Goal: Task Accomplishment & Management: Manage account settings

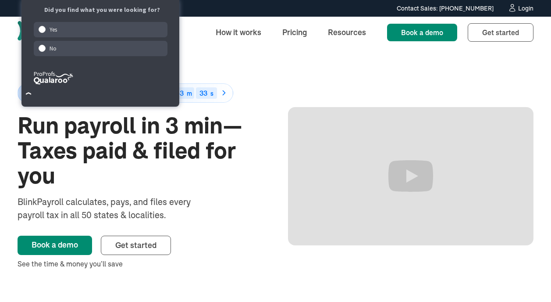
click at [205, 58] on div "50% off for 6 months Ends in 15 d 06 h 53 m 33 s Run payroll in 3 min—Taxes pai…" at bounding box center [276, 176] width 516 height 256
click at [524, 10] on div "Login" at bounding box center [526, 8] width 15 height 6
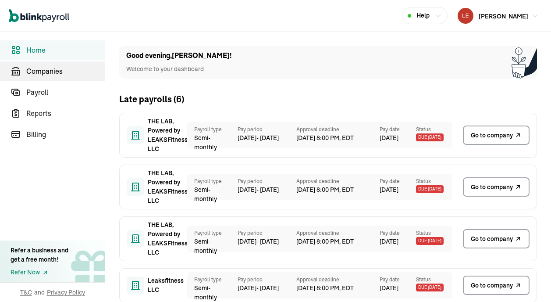
click at [50, 77] on link "Companies" at bounding box center [52, 70] width 105 height 19
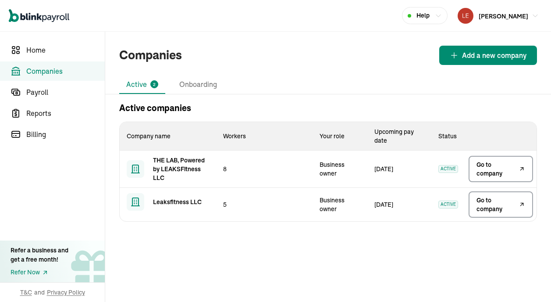
click at [500, 204] on span "Go to company" at bounding box center [497, 205] width 40 height 18
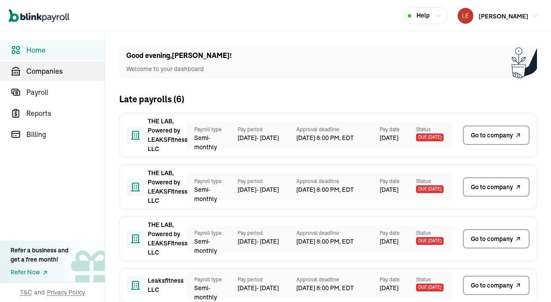
click at [50, 77] on link "Companies" at bounding box center [52, 70] width 105 height 19
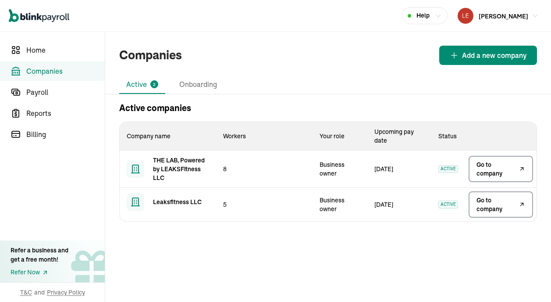
click at [500, 204] on span "Go to company" at bounding box center [497, 205] width 40 height 18
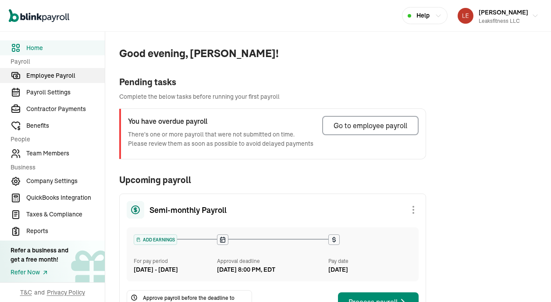
click at [59, 77] on span "Employee Payroll" at bounding box center [65, 75] width 79 height 9
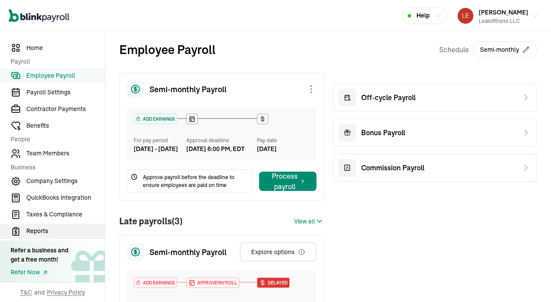
click at [49, 230] on span "Reports" at bounding box center [65, 230] width 79 height 9
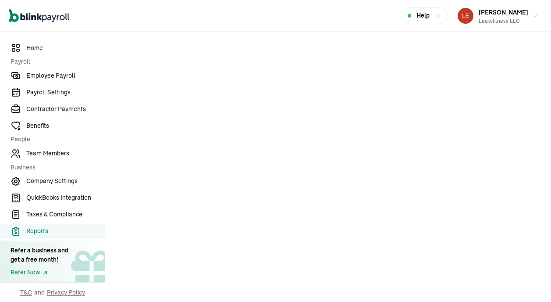
click at [56, 80] on link "Employee Payroll" at bounding box center [52, 75] width 105 height 15
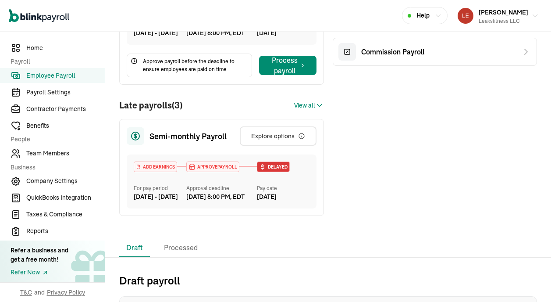
scroll to position [187, 0]
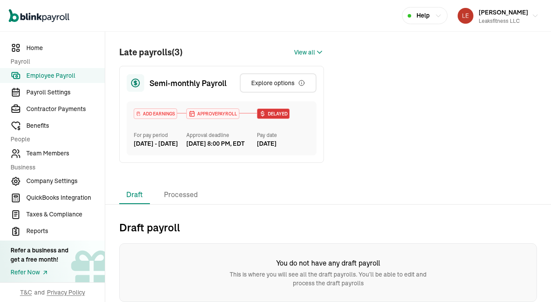
click at [182, 195] on li "Processed" at bounding box center [181, 195] width 48 height 18
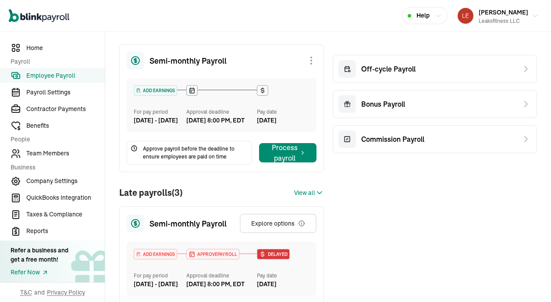
scroll to position [26, 0]
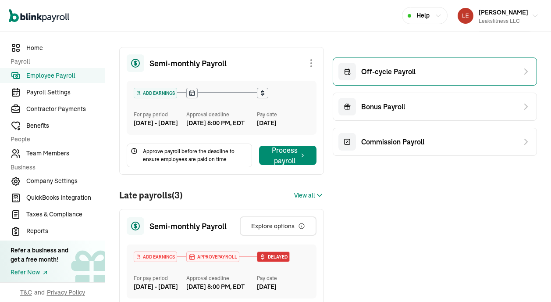
click at [404, 71] on span "Off-cycle Payroll" at bounding box center [388, 71] width 54 height 11
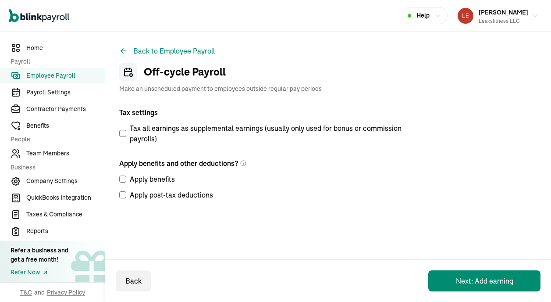
click at [126, 179] on label "Apply benefits" at bounding box center [264, 179] width 290 height 11
click at [126, 179] on input "Apply benefits" at bounding box center [122, 178] width 7 height 7
checkbox input "true"
click at [125, 197] on input "Apply post-tax deductions" at bounding box center [122, 194] width 7 height 7
checkbox input "true"
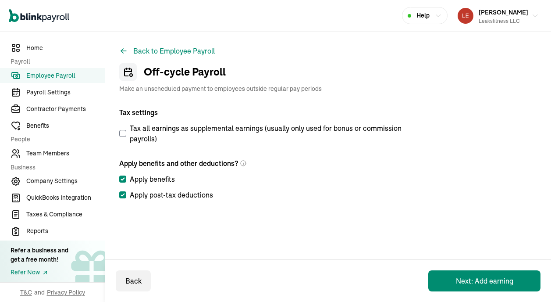
click at [458, 270] on button "Next: Add earning" at bounding box center [485, 280] width 112 height 21
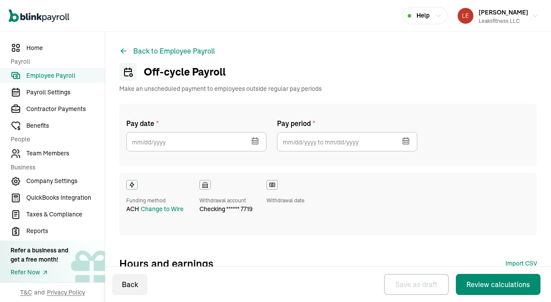
select select "direct_deposit"
checkbox input "true"
click at [252, 138] on icon "button" at bounding box center [255, 141] width 6 height 6
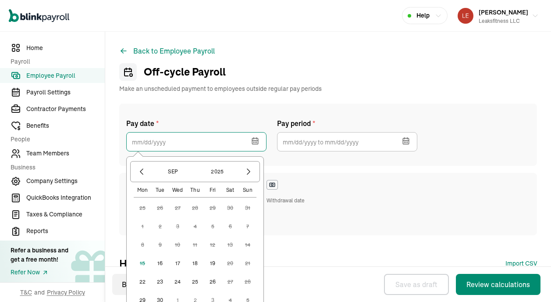
scroll to position [5, 0]
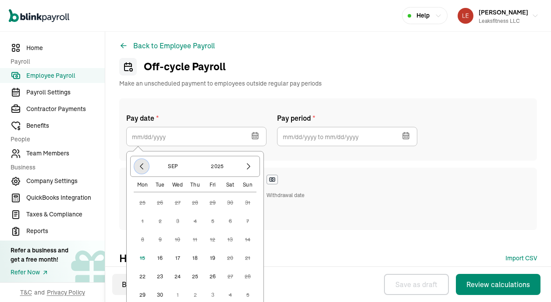
click at [140, 166] on icon "button" at bounding box center [141, 166] width 9 height 9
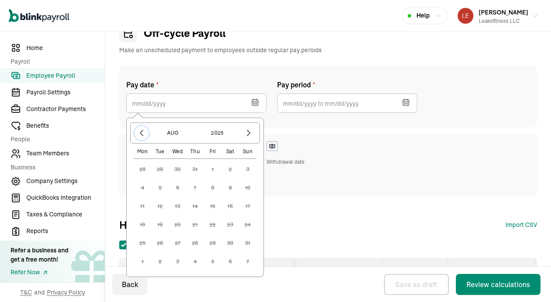
scroll to position [39, 0]
click at [252, 134] on icon "button" at bounding box center [248, 132] width 9 height 9
click at [161, 223] on button "16" at bounding box center [160, 224] width 18 height 18
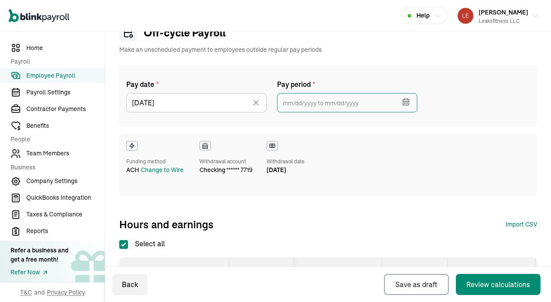
click at [348, 102] on input "text" at bounding box center [347, 102] width 140 height 19
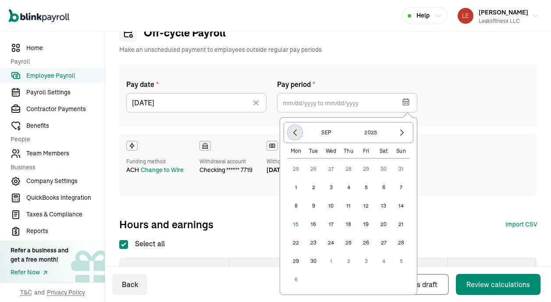
click at [296, 134] on icon "button" at bounding box center [295, 132] width 9 height 9
click at [299, 240] on button "25" at bounding box center [296, 243] width 18 height 18
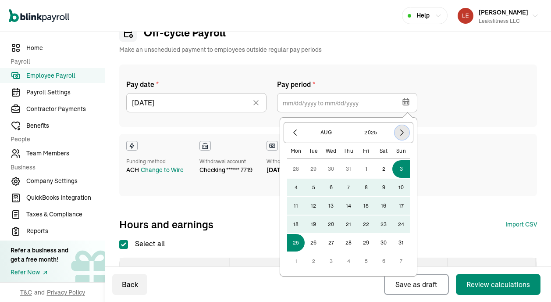
click at [400, 134] on icon "button" at bounding box center [402, 132] width 9 height 9
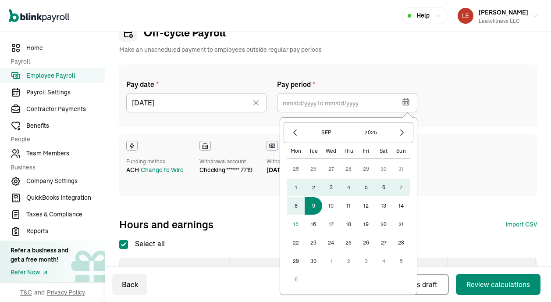
click at [309, 205] on button "9" at bounding box center [314, 206] width 18 height 18
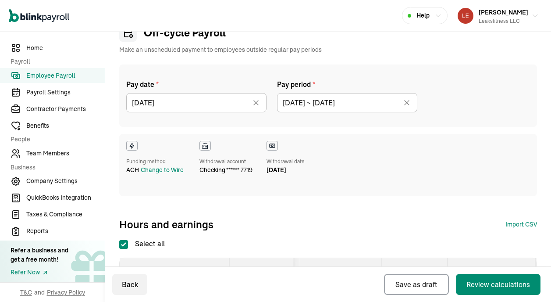
type input "[DATE] ~ [DATE]"
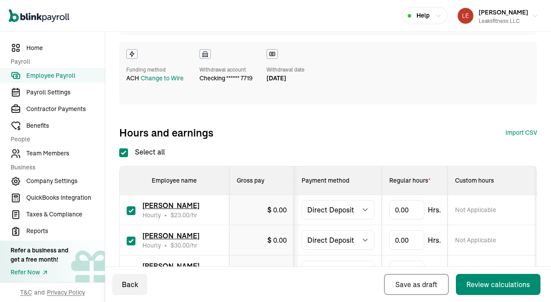
scroll to position [189, 0]
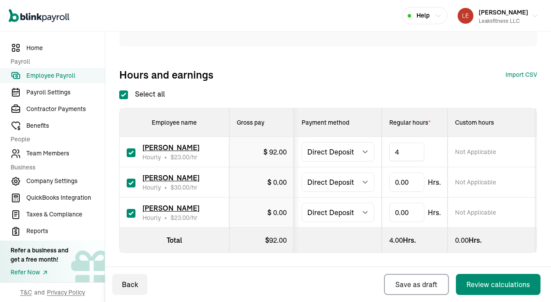
click at [388, 73] on div "Hours and earnings Import CSV 1 Upload 2 Map Columns 3 Map Employees Drop your …" at bounding box center [328, 75] width 418 height 14
click at [131, 215] on input "checkbox" at bounding box center [131, 213] width 9 height 9
checkbox input "false"
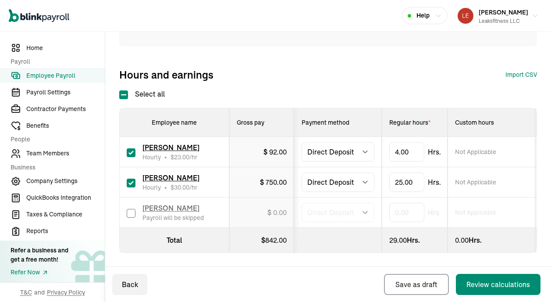
click at [332, 260] on div "Pay date * 09/16/2025 Sep 2025 Mon Tue Wed Thu Fri Sat Sun 25 26 27 28 29 30 31…" at bounding box center [328, 101] width 418 height 373
click at [482, 280] on div "Review calculations" at bounding box center [499, 284] width 64 height 11
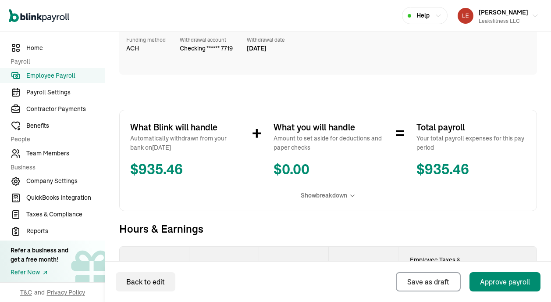
scroll to position [207, 0]
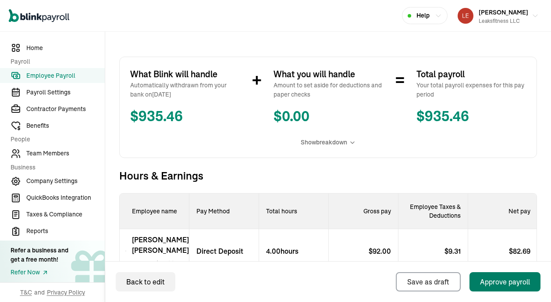
click at [499, 282] on div "Approve payroll" at bounding box center [505, 281] width 50 height 11
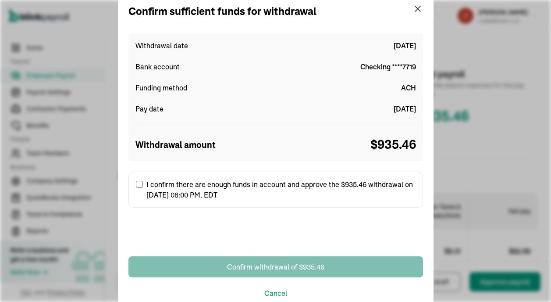
click at [140, 185] on input "I confirm there are enough funds in account and approve the $935.46 withdrawal …" at bounding box center [139, 184] width 7 height 7
checkbox input "true"
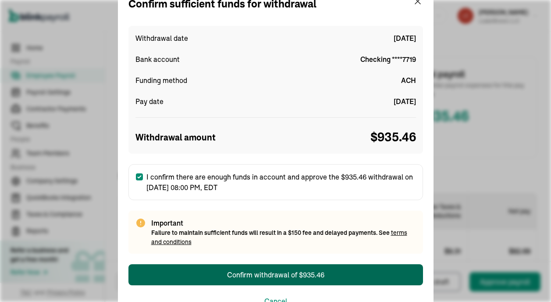
click at [272, 278] on div "Confirm withdrawal of $935.46" at bounding box center [275, 274] width 97 height 11
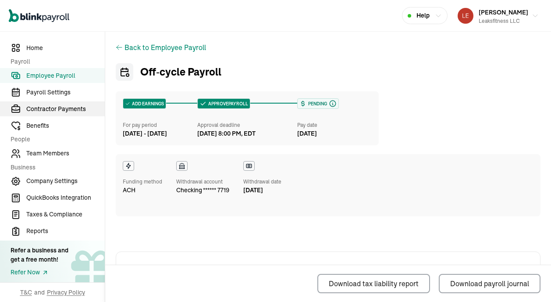
click at [49, 108] on span "Contractor Payments" at bounding box center [65, 108] width 79 height 9
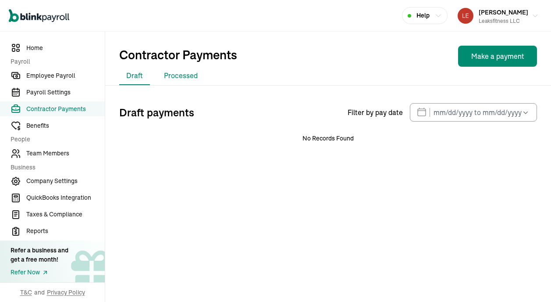
click at [190, 78] on li "Processed" at bounding box center [181, 76] width 48 height 18
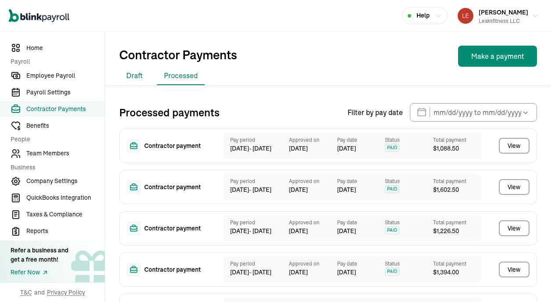
click at [136, 77] on li "Draft" at bounding box center [134, 76] width 31 height 18
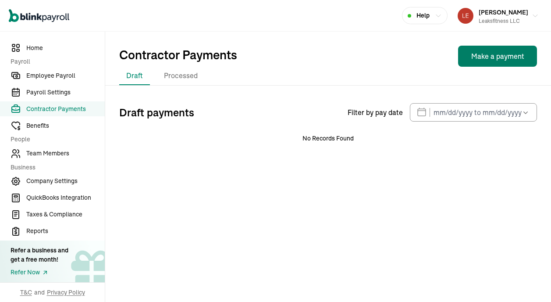
click at [484, 58] on button "Make a payment" at bounding box center [497, 56] width 79 height 21
select select "direct_deposit"
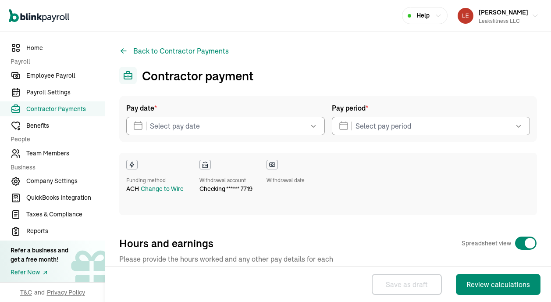
checkbox input "true"
click at [220, 122] on input "text" at bounding box center [225, 126] width 199 height 18
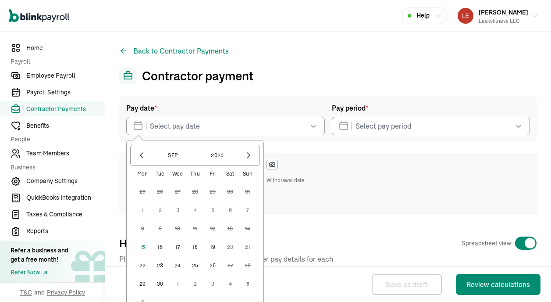
click at [161, 245] on button "16" at bounding box center [160, 247] width 18 height 18
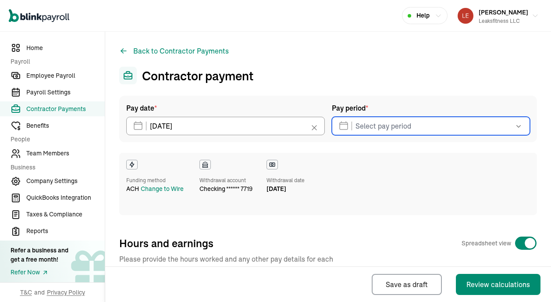
click at [393, 126] on input "text" at bounding box center [431, 126] width 199 height 18
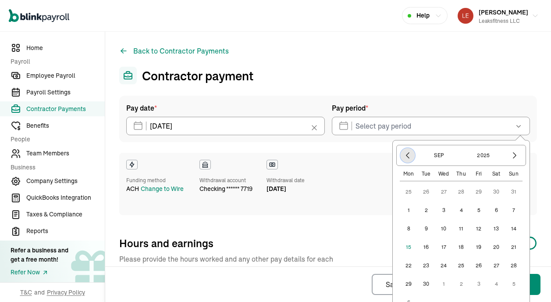
click at [408, 153] on icon "button" at bounding box center [408, 155] width 9 height 9
click at [409, 265] on button "25" at bounding box center [409, 266] width 18 height 18
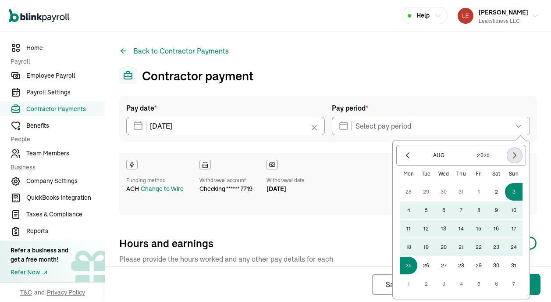
click at [512, 154] on icon "button" at bounding box center [515, 155] width 9 height 9
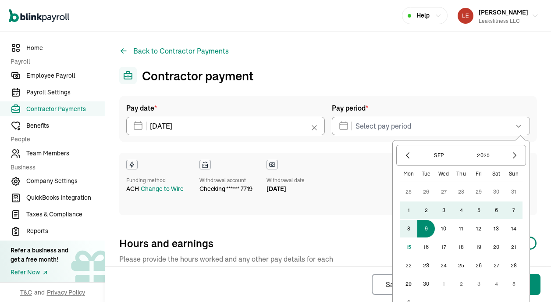
click at [423, 227] on button "9" at bounding box center [427, 229] width 18 height 18
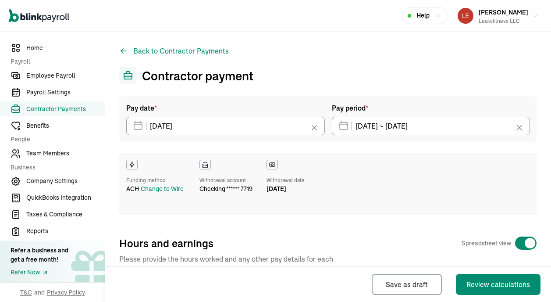
type input "[DATE] ~ [DATE]"
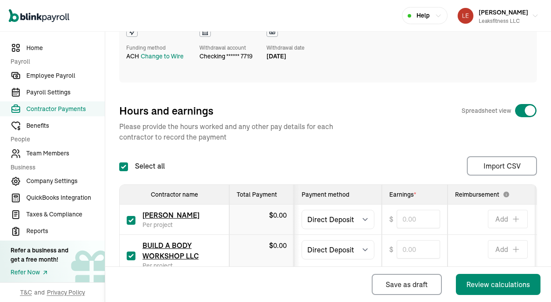
scroll to position [187, 0]
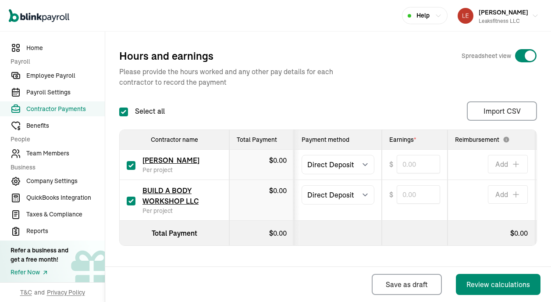
click at [132, 166] on input "checkbox" at bounding box center [131, 165] width 9 height 9
checkbox input "false"
type input "0.00"
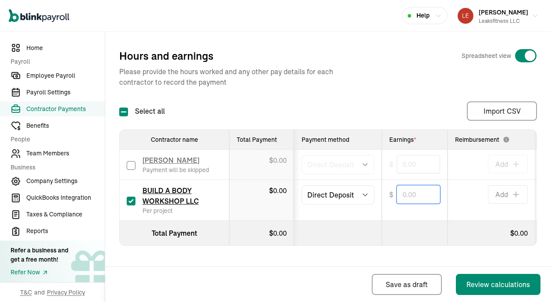
click at [410, 195] on input "text" at bounding box center [418, 194] width 43 height 18
paste input "1,544.50"
type input "1,544.50"
click at [394, 95] on div "Pay date * 09/16/2025 Sep 2025 Mon Tue Wed Thu Fri Sat Sun 25 26 27 28 29 30 31…" at bounding box center [328, 80] width 418 height 344
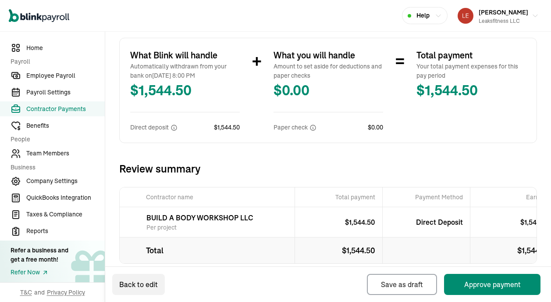
scroll to position [224, 0]
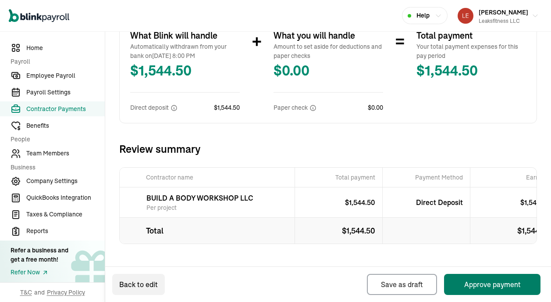
click at [469, 278] on button "Approve payment" at bounding box center [492, 284] width 97 height 21
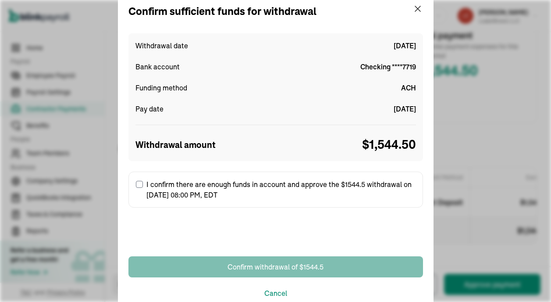
click at [137, 190] on label "I confirm there are enough funds in account and approve the $1544.5 withdrawal …" at bounding box center [276, 190] width 295 height 36
click at [137, 188] on input "I confirm there are enough funds in account and approve the $1544.5 withdrawal …" at bounding box center [139, 184] width 7 height 7
checkbox input "true"
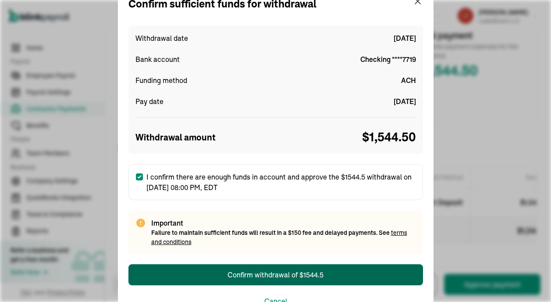
click at [314, 277] on div "Confirm withdrawal of $1544.5" at bounding box center [276, 274] width 96 height 11
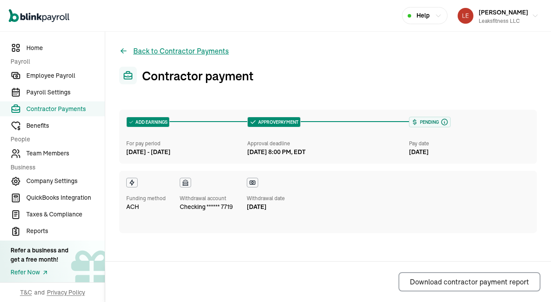
click at [164, 51] on button "Back to Contractor Payments" at bounding box center [174, 51] width 110 height 11
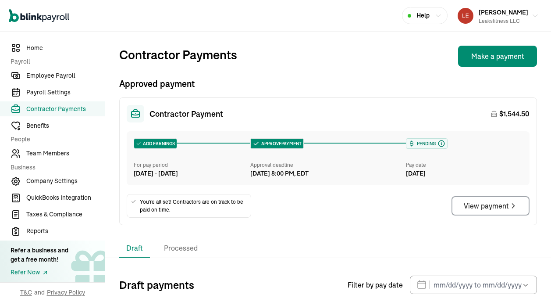
scroll to position [56, 0]
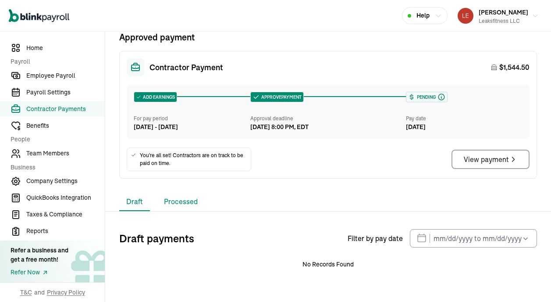
click at [189, 196] on li "Processed" at bounding box center [181, 202] width 48 height 18
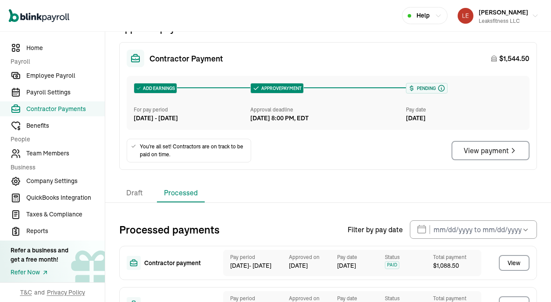
scroll to position [0, 0]
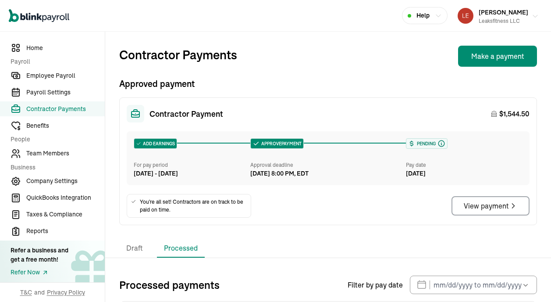
click at [513, 16] on div "Robert Leaks III Leaksfitness LLC" at bounding box center [504, 16] width 50 height 18
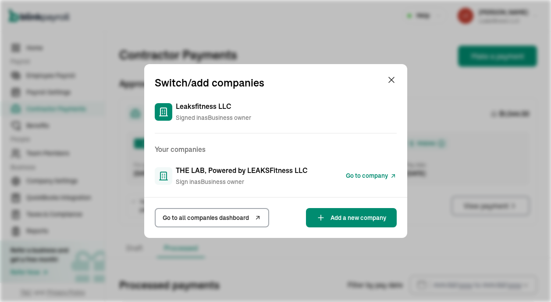
click at [356, 178] on span "Go to company" at bounding box center [367, 175] width 42 height 9
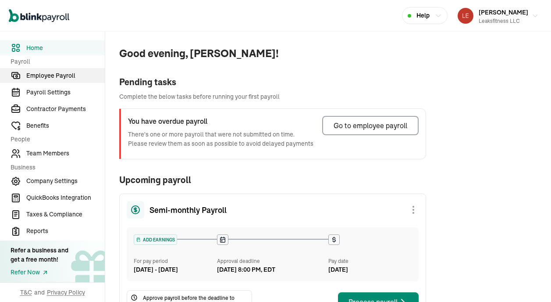
click at [59, 77] on span "Employee Payroll" at bounding box center [65, 75] width 79 height 9
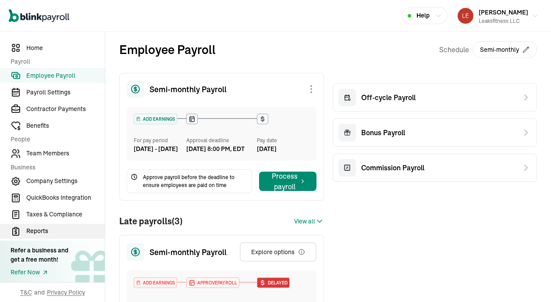
click at [49, 230] on span "Reports" at bounding box center [65, 230] width 79 height 9
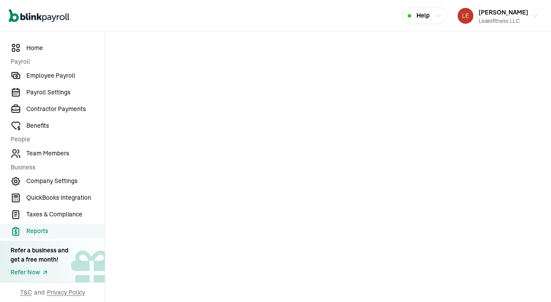
click at [56, 80] on link "Employee Payroll" at bounding box center [52, 75] width 105 height 15
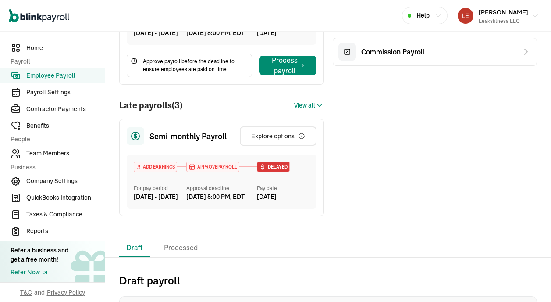
scroll to position [187, 0]
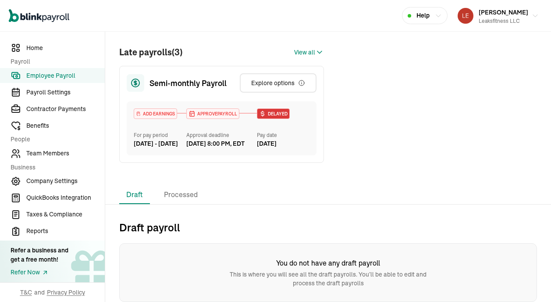
click at [182, 195] on li "Processed" at bounding box center [181, 195] width 48 height 18
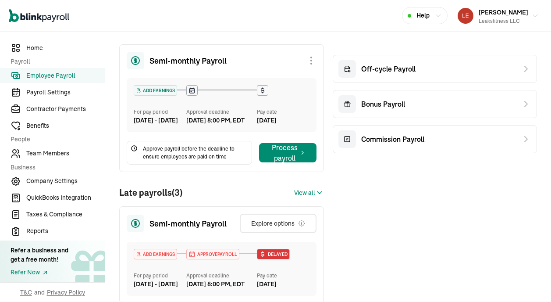
scroll to position [26, 0]
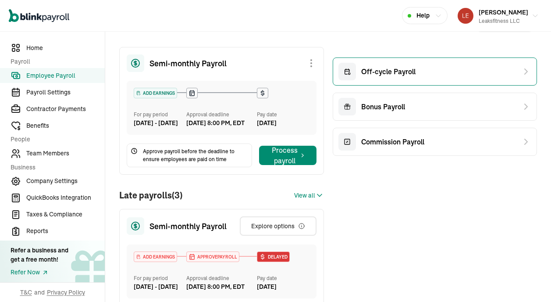
click at [404, 71] on span "Off-cycle Payroll" at bounding box center [388, 71] width 54 height 11
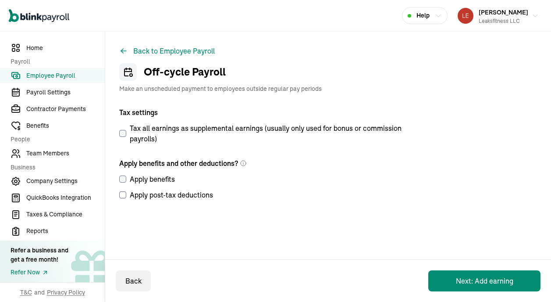
click at [126, 179] on label "Apply benefits" at bounding box center [264, 179] width 290 height 11
click at [126, 179] on input "Apply benefits" at bounding box center [122, 178] width 7 height 7
checkbox input "true"
click at [125, 197] on input "Apply post-tax deductions" at bounding box center [122, 194] width 7 height 7
checkbox input "true"
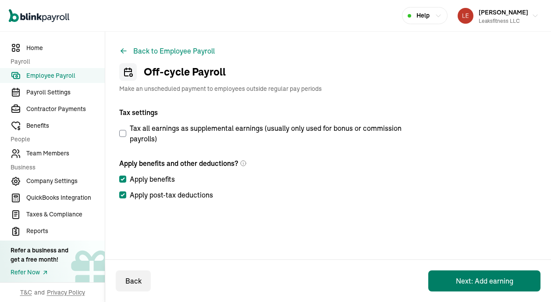
click at [458, 270] on button "Next: Add earning" at bounding box center [485, 280] width 112 height 21
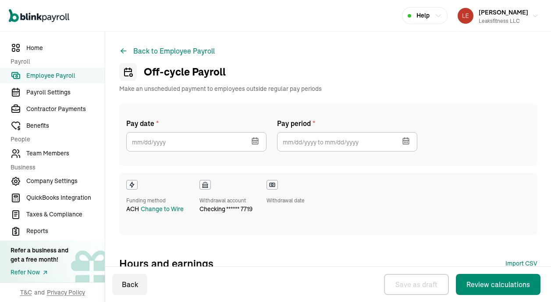
select select "direct_deposit"
checkbox input "true"
click at [252, 138] on icon "button" at bounding box center [255, 141] width 6 height 6
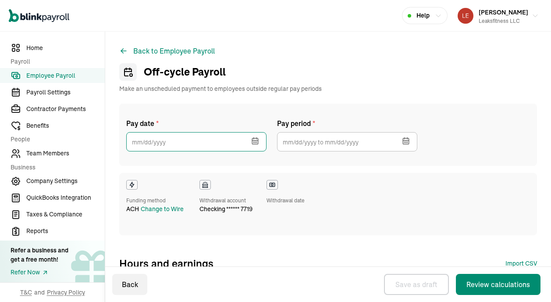
scroll to position [5, 0]
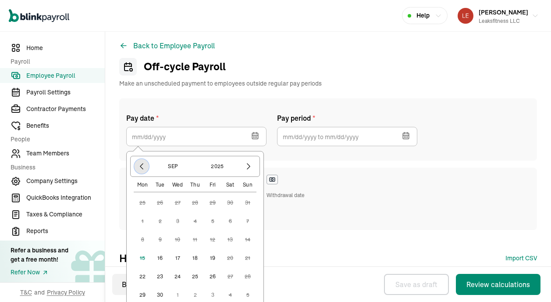
click at [140, 166] on icon "button" at bounding box center [141, 166] width 9 height 9
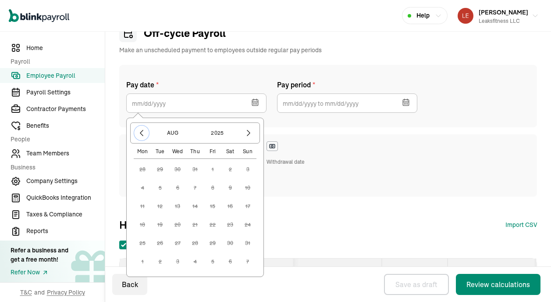
scroll to position [39, 0]
click at [252, 134] on icon "button" at bounding box center [248, 132] width 9 height 9
click at [161, 223] on button "16" at bounding box center [160, 224] width 18 height 18
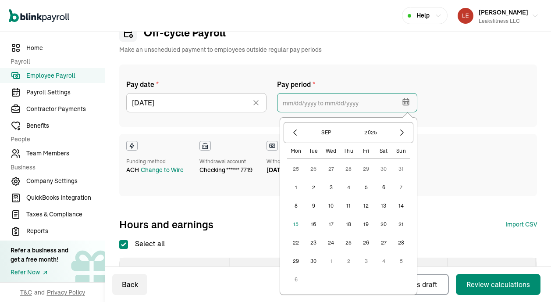
click at [348, 102] on input "text" at bounding box center [347, 102] width 140 height 19
click at [296, 134] on icon "button" at bounding box center [295, 132] width 9 height 9
click at [299, 240] on button "25" at bounding box center [296, 243] width 18 height 18
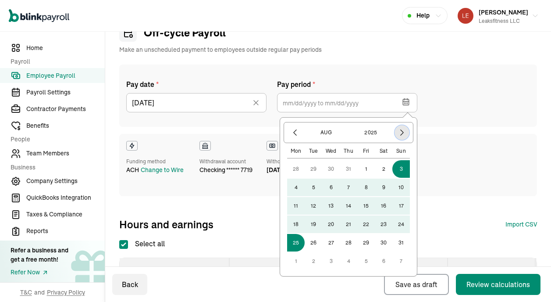
click at [400, 134] on icon "button" at bounding box center [402, 132] width 9 height 9
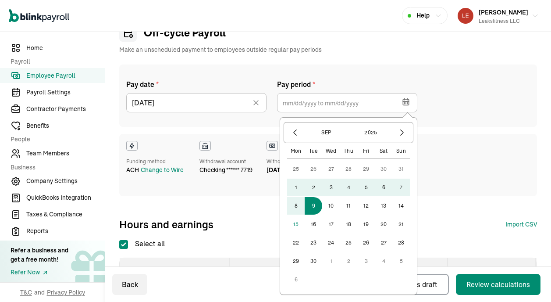
click at [309, 205] on button "9" at bounding box center [314, 206] width 18 height 18
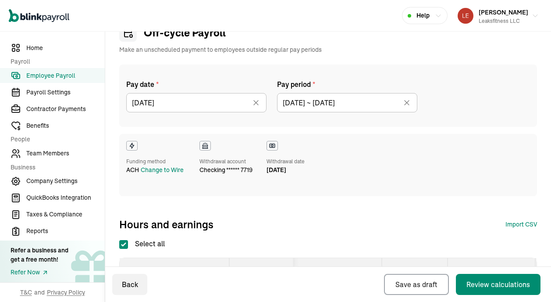
type input "[DATE] ~ [DATE]"
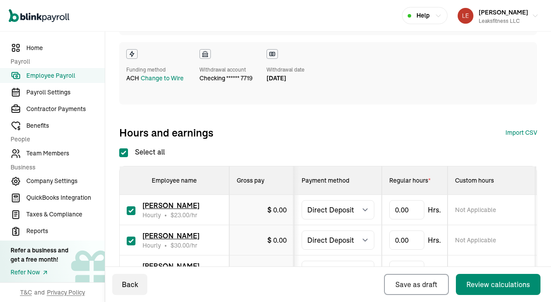
scroll to position [189, 0]
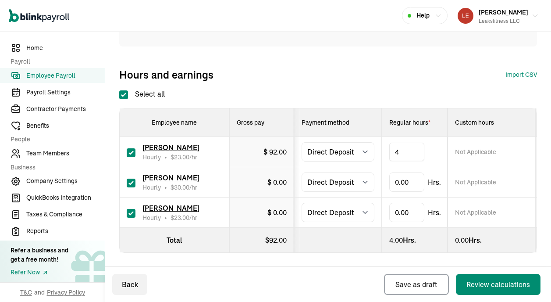
click at [388, 73] on div "Hours and earnings Import CSV 1 Upload 2 Map Columns 3 Map Employees Drop your …" at bounding box center [328, 75] width 418 height 14
click at [131, 215] on input "checkbox" at bounding box center [131, 213] width 9 height 9
checkbox input "false"
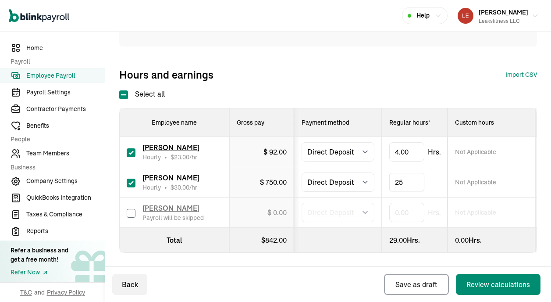
click at [332, 260] on div "Pay date * 09/16/2025 Sep 2025 Mon Tue Wed Thu Fri Sat Sun 25 26 27 28 29 30 31…" at bounding box center [328, 101] width 418 height 373
click at [482, 280] on div "Review calculations" at bounding box center [499, 284] width 64 height 11
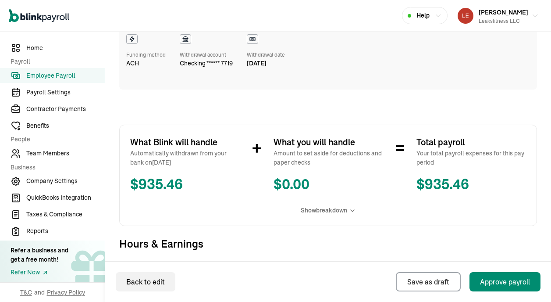
scroll to position [207, 0]
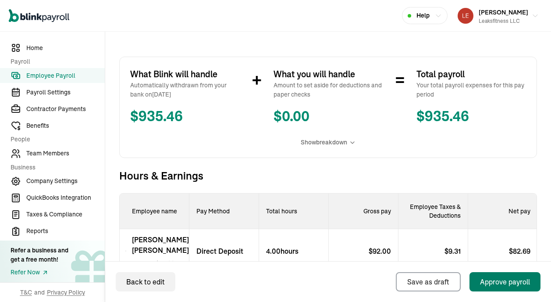
click at [499, 282] on div "Approve payroll" at bounding box center [505, 281] width 50 height 11
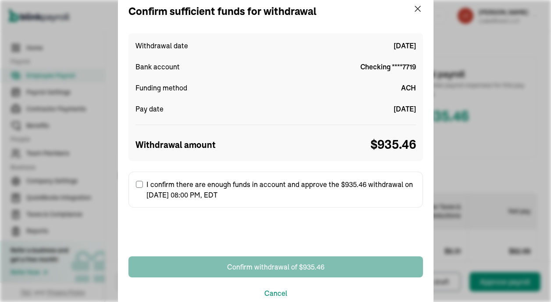
click at [140, 185] on input "I confirm there are enough funds in account and approve the $935.46 withdrawal …" at bounding box center [139, 184] width 7 height 7
checkbox input "true"
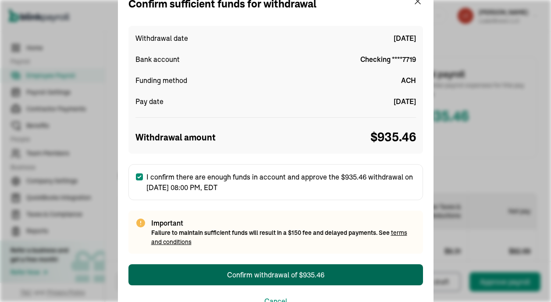
click at [272, 278] on div "Confirm withdrawal of $935.46" at bounding box center [275, 274] width 97 height 11
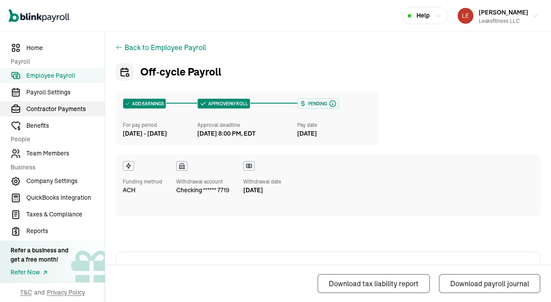
click at [49, 108] on span "Contractor Payments" at bounding box center [65, 108] width 79 height 9
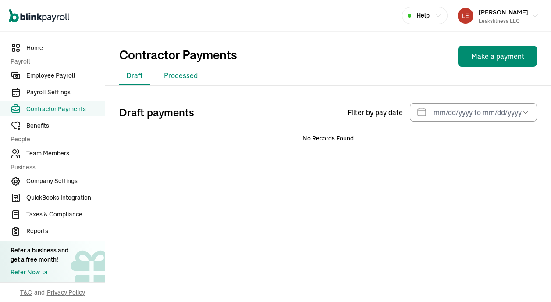
click at [190, 78] on li "Processed" at bounding box center [181, 76] width 48 height 18
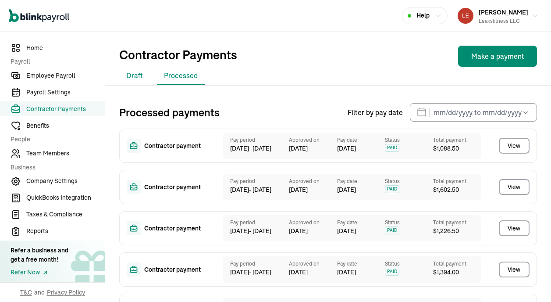
click at [136, 77] on li "Draft" at bounding box center [134, 76] width 31 height 18
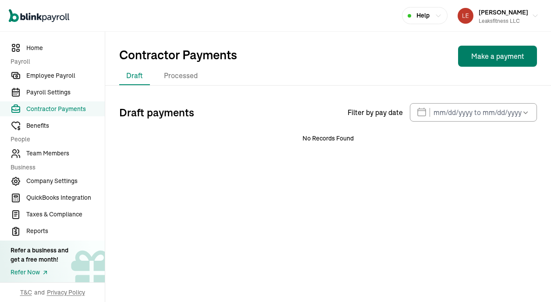
click at [484, 58] on button "Make a payment" at bounding box center [497, 56] width 79 height 21
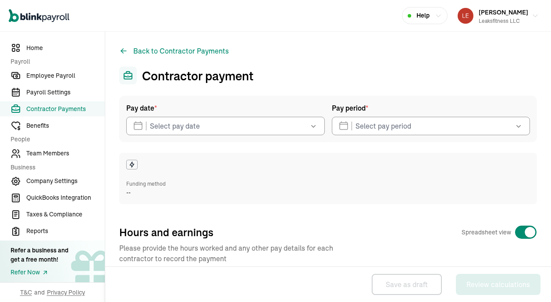
select select "direct_deposit"
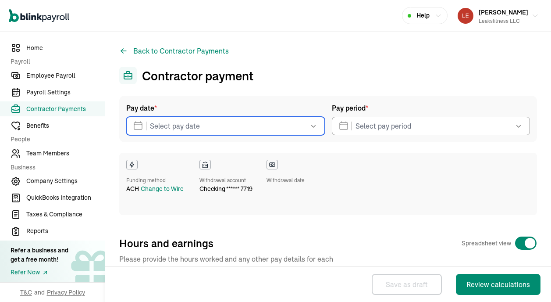
click at [220, 122] on input "text" at bounding box center [225, 126] width 199 height 18
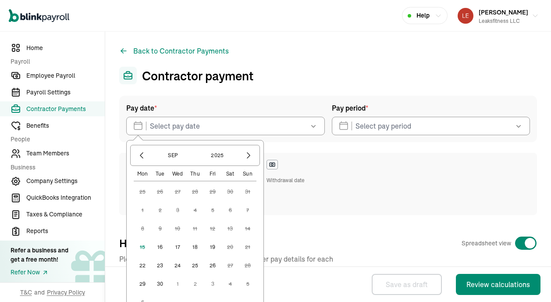
click at [161, 245] on button "16" at bounding box center [160, 247] width 18 height 18
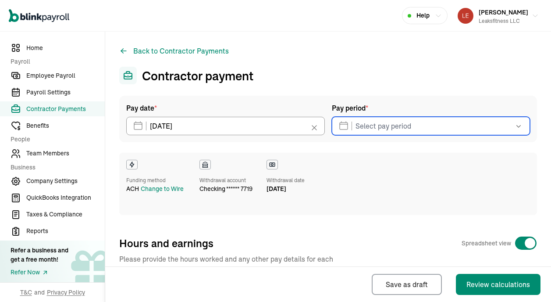
click at [393, 126] on input "text" at bounding box center [431, 126] width 199 height 18
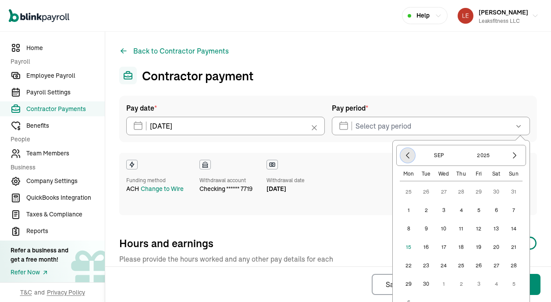
click at [408, 153] on icon "button" at bounding box center [408, 155] width 9 height 9
click at [409, 265] on button "25" at bounding box center [409, 266] width 18 height 18
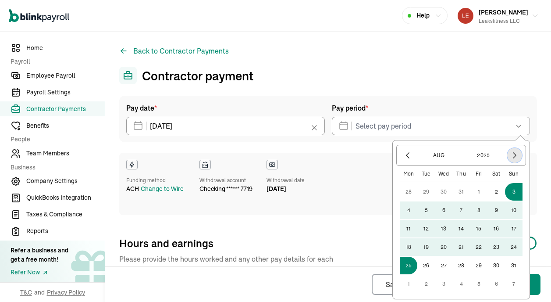
click at [512, 154] on icon "button" at bounding box center [515, 155] width 9 height 9
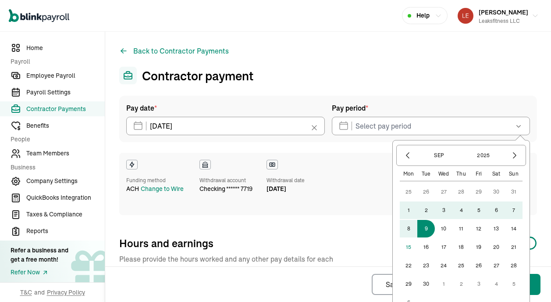
click at [423, 227] on button "9" at bounding box center [427, 229] width 18 height 18
type input "08/25/2025 ~ 09/09/2025"
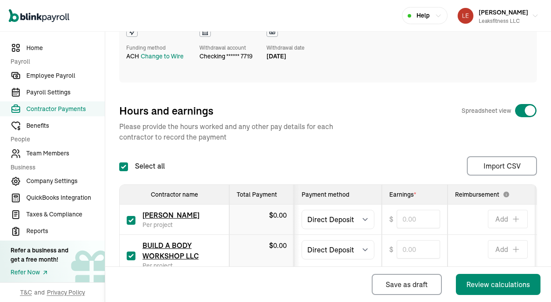
scroll to position [187, 0]
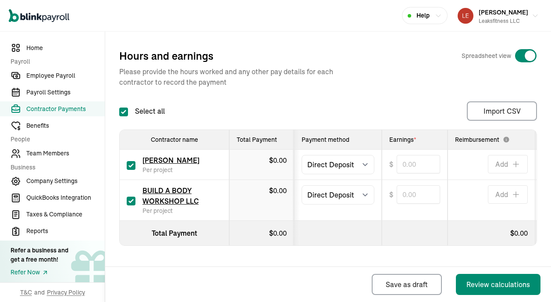
click at [132, 166] on input "checkbox" at bounding box center [131, 165] width 9 height 9
checkbox input "false"
type input "0.00"
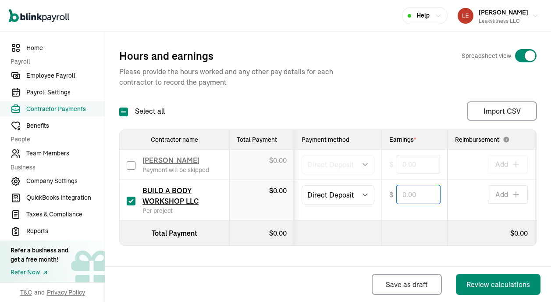
click at [410, 195] on input "text" at bounding box center [418, 194] width 43 height 18
paste input "1,544.50"
type input "1,544.50"
click at [394, 95] on div "Pay date * 09/16/2025 Sep 2025 Mon Tue Wed Thu Fri Sat Sun 25 26 27 28 29 30 31…" at bounding box center [328, 80] width 418 height 344
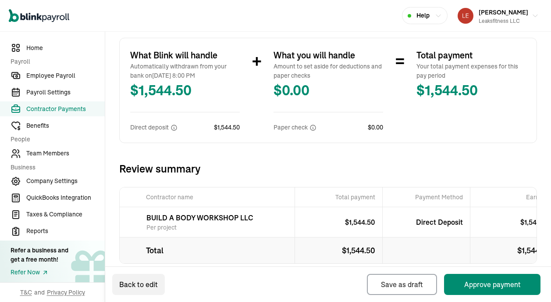
scroll to position [224, 0]
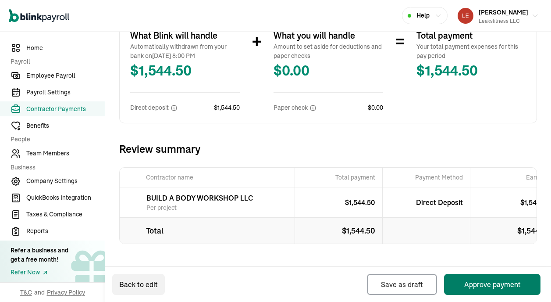
click at [469, 278] on button "Approve payment" at bounding box center [492, 284] width 97 height 21
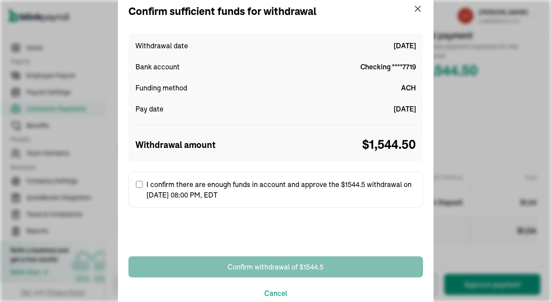
click at [137, 190] on label "I confirm there are enough funds in account and approve the $1544.5 withdrawal …" at bounding box center [276, 190] width 295 height 36
click at [137, 188] on input "I confirm there are enough funds in account and approve the $1544.5 withdrawal …" at bounding box center [139, 184] width 7 height 7
checkbox input "true"
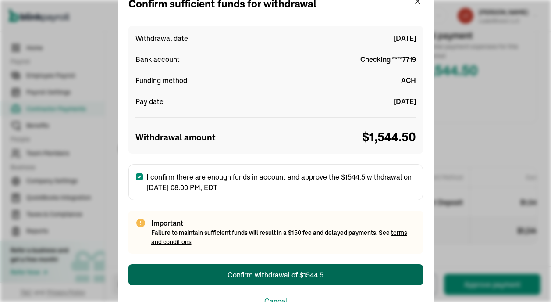
click at [314, 277] on div "Confirm withdrawal of $1544.5" at bounding box center [276, 274] width 96 height 11
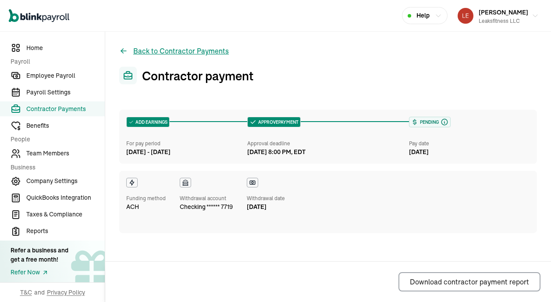
click at [164, 51] on button "Back to Contractor Payments" at bounding box center [174, 51] width 110 height 11
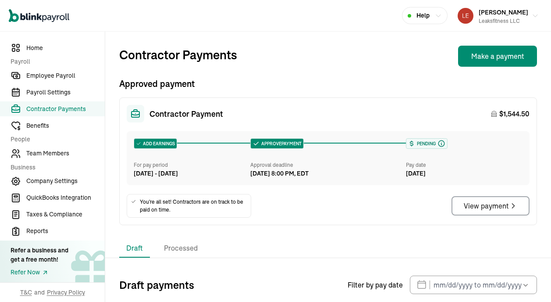
scroll to position [56, 0]
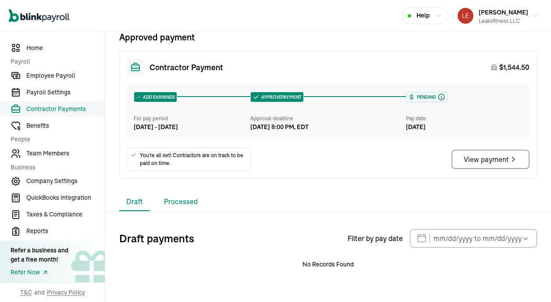
click at [189, 196] on li "Processed" at bounding box center [181, 202] width 48 height 18
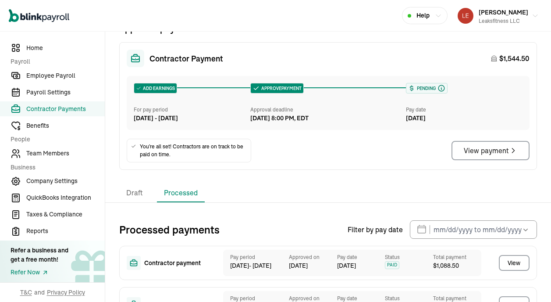
scroll to position [0, 0]
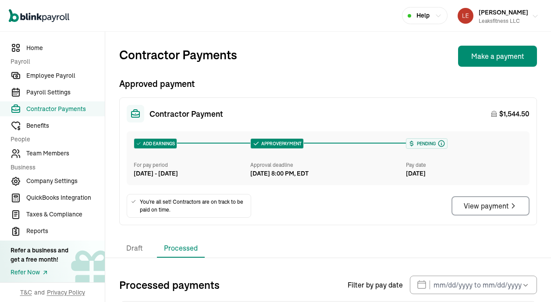
click at [513, 16] on div "Robert Leaks III Leaksfitness LLC" at bounding box center [504, 16] width 50 height 18
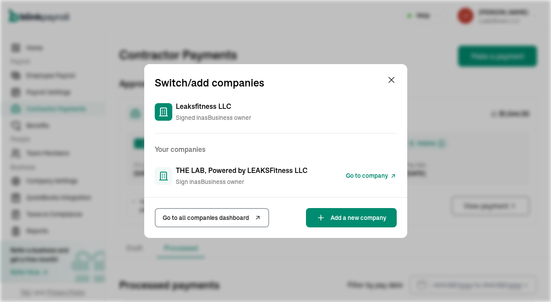
click at [356, 178] on span "Go to company" at bounding box center [367, 175] width 42 height 9
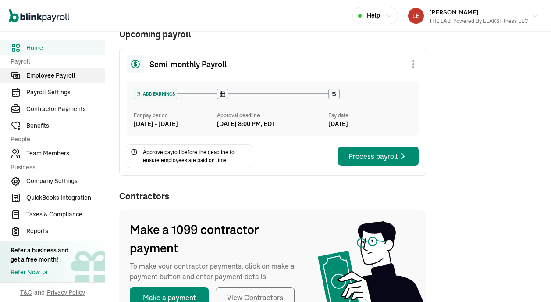
click at [58, 74] on span "Employee Payroll" at bounding box center [65, 75] width 79 height 9
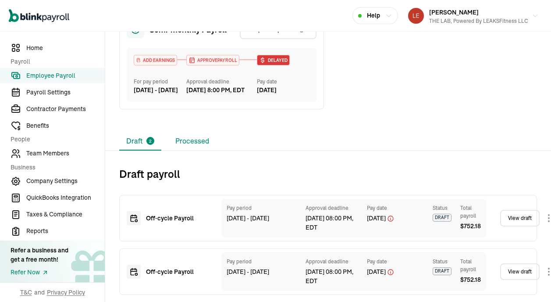
click at [183, 142] on li "Processed" at bounding box center [192, 141] width 48 height 18
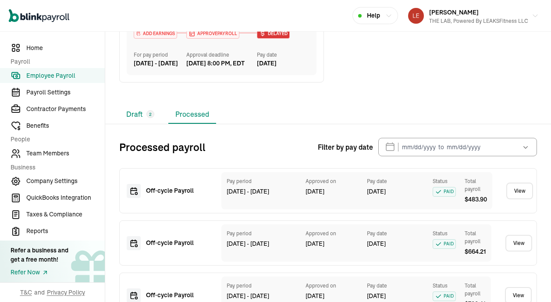
click at [140, 124] on li "Draft 2" at bounding box center [140, 114] width 42 height 18
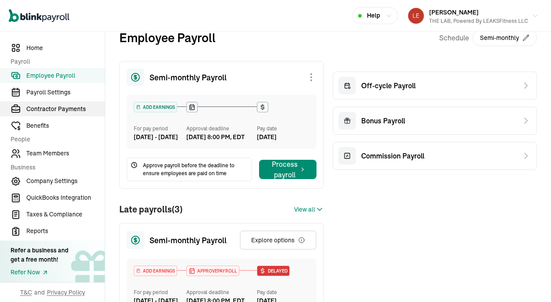
click at [58, 105] on span "Contractor Payments" at bounding box center [65, 108] width 79 height 9
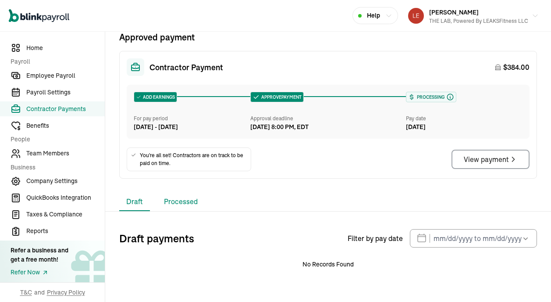
click at [178, 206] on li "Processed" at bounding box center [181, 202] width 48 height 18
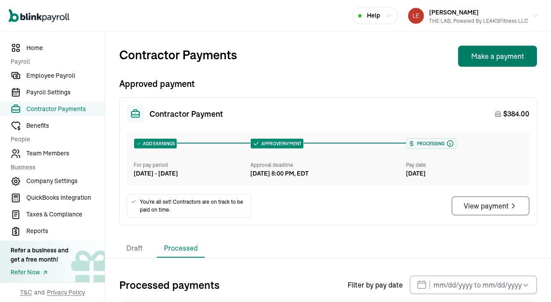
click at [495, 52] on button "Make a payment" at bounding box center [497, 56] width 79 height 21
select select "direct_deposit"
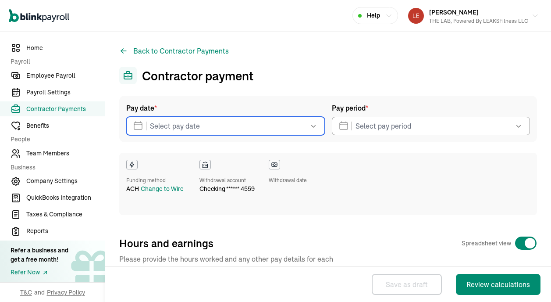
checkbox input "true"
click at [242, 122] on input "text" at bounding box center [225, 126] width 199 height 18
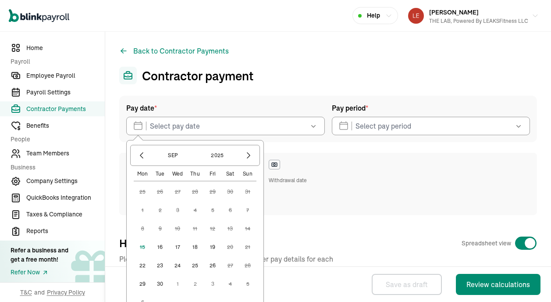
click at [159, 247] on button "16" at bounding box center [160, 247] width 18 height 18
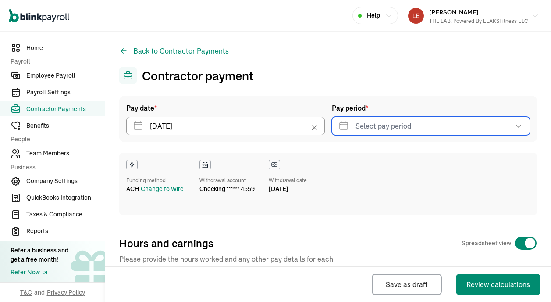
click at [397, 126] on input "text" at bounding box center [431, 126] width 199 height 18
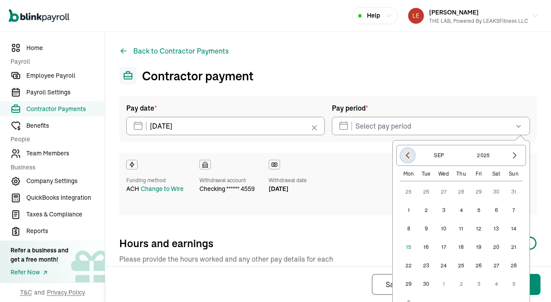
click at [409, 155] on icon "button" at bounding box center [408, 155] width 9 height 9
click at [411, 265] on button "25" at bounding box center [409, 266] width 18 height 18
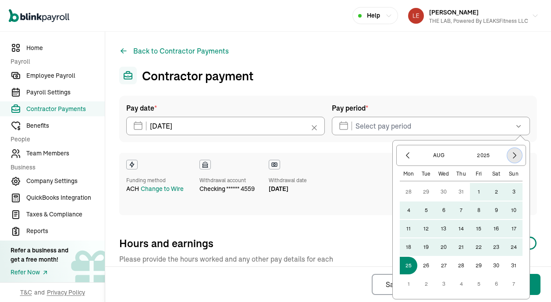
click at [509, 154] on button "button" at bounding box center [515, 155] width 15 height 15
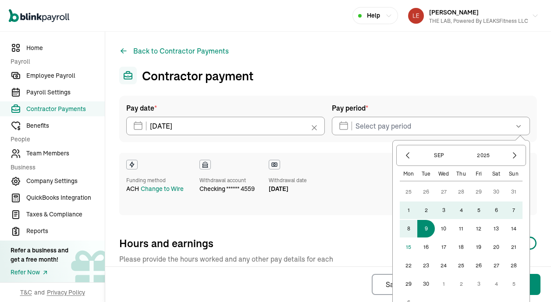
click at [430, 232] on button "9" at bounding box center [427, 229] width 18 height 18
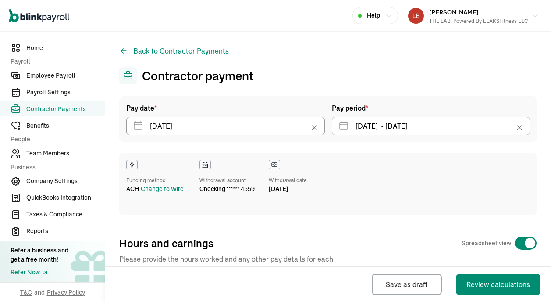
type input "[DATE] ~ [DATE]"
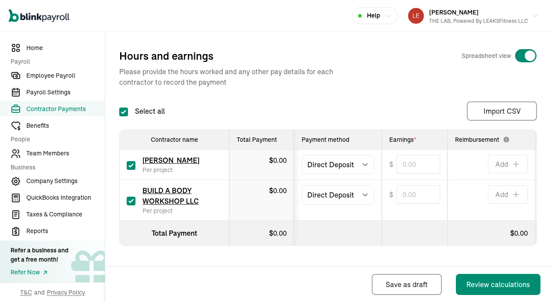
click at [130, 165] on input "checkbox" at bounding box center [131, 165] width 9 height 9
checkbox input "false"
type input "0.00"
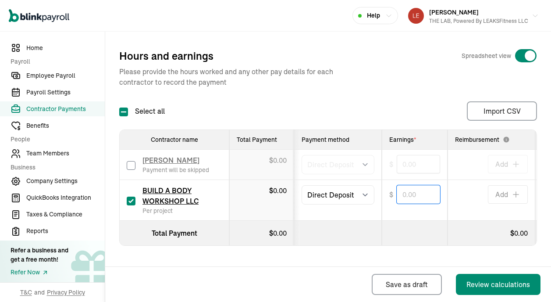
click at [408, 195] on input "text" at bounding box center [418, 194] width 43 height 18
click at [405, 101] on div "Select all Import CSV 1 Upload 2 Map Columns 3 Map Contractors Drop your file h…" at bounding box center [328, 110] width 418 height 19
type input "384.00"
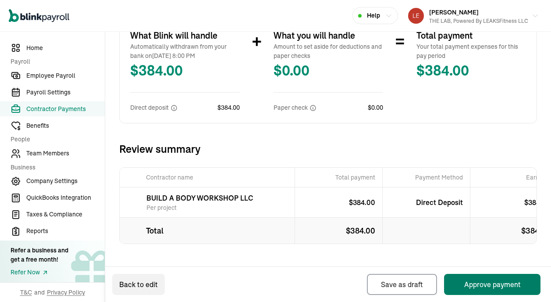
click at [486, 278] on button "Approve payment" at bounding box center [492, 284] width 97 height 21
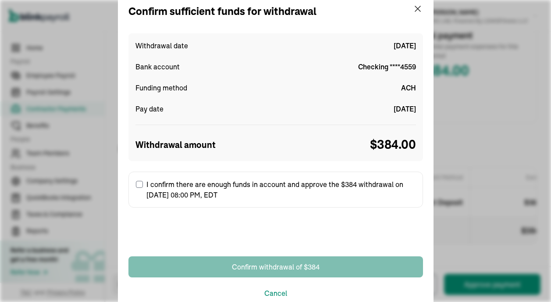
click at [138, 181] on input "I confirm there are enough funds in account and approve the $384 withdrawal on …" at bounding box center [139, 184] width 7 height 7
checkbox input "true"
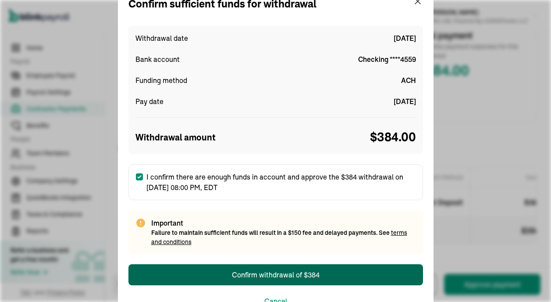
click at [277, 279] on div "Confirm withdrawal of $384" at bounding box center [276, 274] width 88 height 11
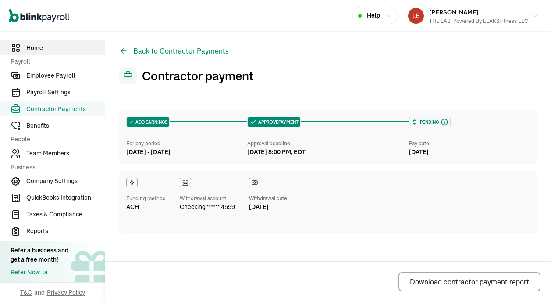
click at [54, 47] on span "Home" at bounding box center [65, 47] width 79 height 9
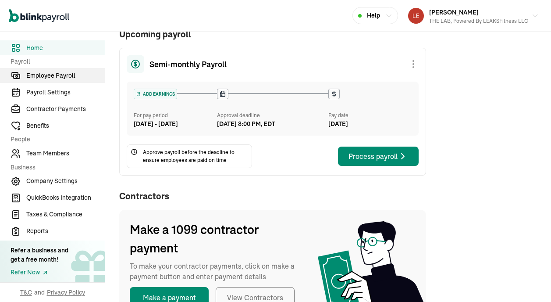
click at [58, 74] on span "Employee Payroll" at bounding box center [65, 75] width 79 height 9
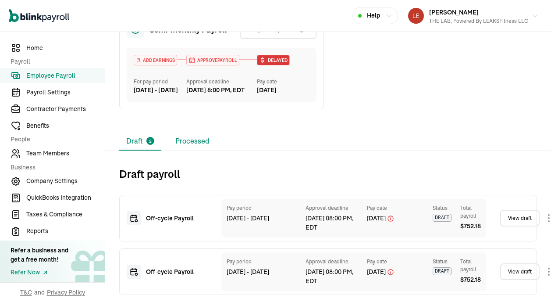
click at [183, 142] on li "Processed" at bounding box center [192, 141] width 48 height 18
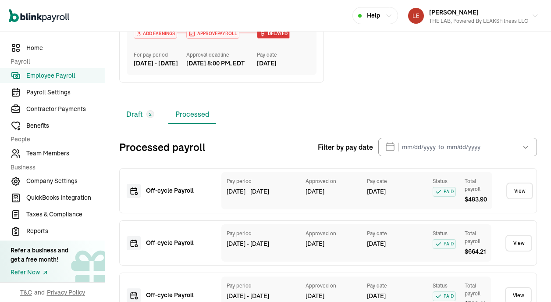
click at [140, 124] on li "Draft 2" at bounding box center [140, 114] width 42 height 18
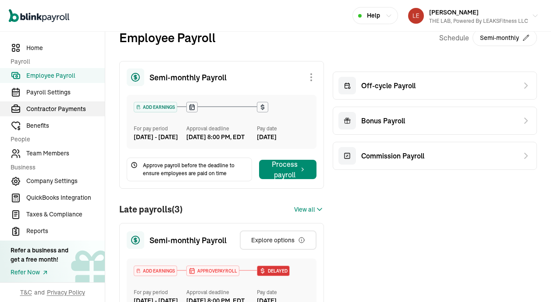
click at [58, 105] on span "Contractor Payments" at bounding box center [65, 108] width 79 height 9
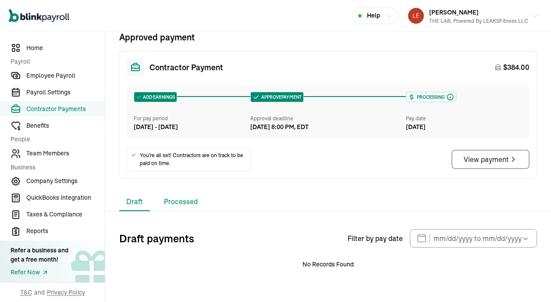
click at [178, 206] on li "Processed" at bounding box center [181, 202] width 48 height 18
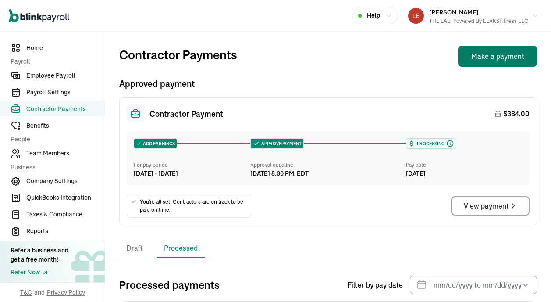
click at [495, 52] on button "Make a payment" at bounding box center [497, 56] width 79 height 21
select select "direct_deposit"
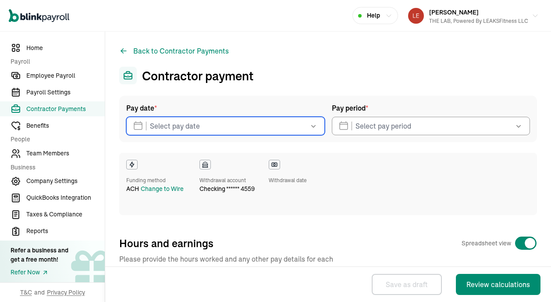
checkbox input "true"
click at [242, 122] on input "text" at bounding box center [225, 126] width 199 height 18
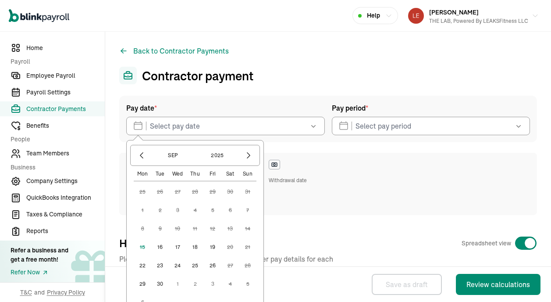
click at [159, 247] on button "16" at bounding box center [160, 247] width 18 height 18
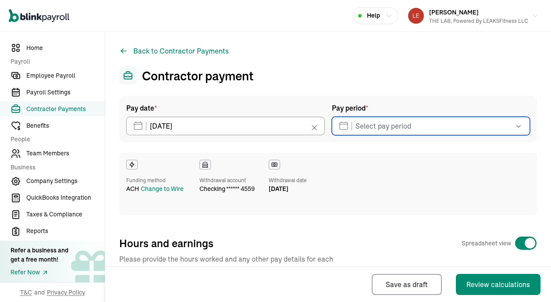
click at [397, 126] on input "text" at bounding box center [431, 126] width 199 height 18
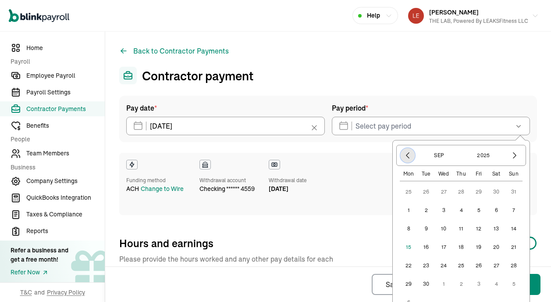
click at [409, 155] on icon "button" at bounding box center [408, 155] width 9 height 9
click at [411, 265] on button "25" at bounding box center [409, 266] width 18 height 18
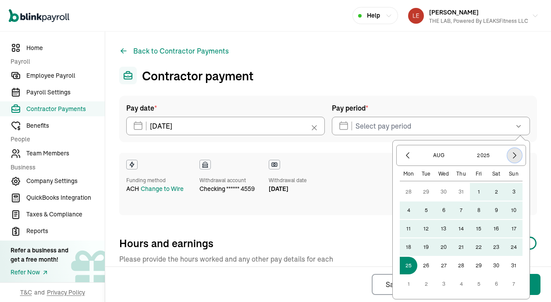
click at [509, 154] on button "button" at bounding box center [515, 155] width 15 height 15
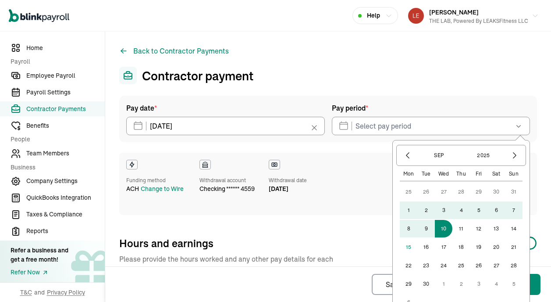
click at [430, 232] on button "9" at bounding box center [427, 229] width 18 height 18
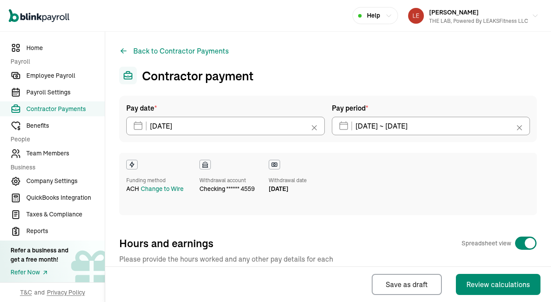
type input "[DATE] ~ [DATE]"
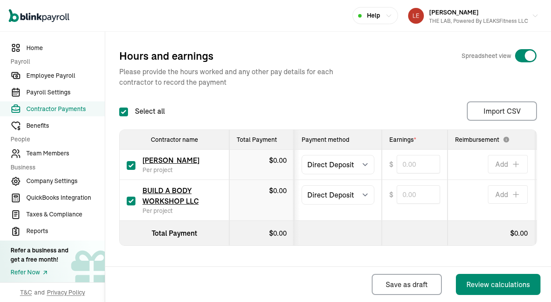
click at [130, 165] on input "checkbox" at bounding box center [131, 165] width 9 height 9
checkbox input "false"
type input "0.00"
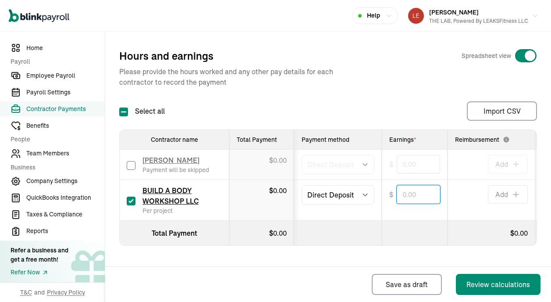
click at [408, 195] on input "text" at bounding box center [418, 194] width 43 height 18
click at [405, 101] on div "Select all Import CSV 1 Upload 2 Map Columns 3 Map Contractors Drop your file h…" at bounding box center [328, 110] width 418 height 19
type input "384.00"
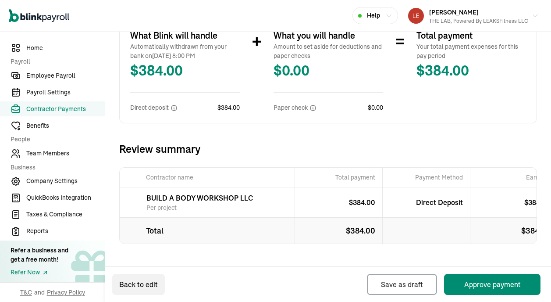
click at [486, 278] on button "Approve payment" at bounding box center [492, 284] width 97 height 21
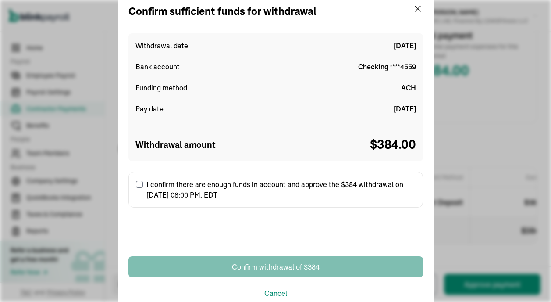
click at [138, 181] on input "I confirm there are enough funds in account and approve the $384 withdrawal on …" at bounding box center [139, 184] width 7 height 7
checkbox input "true"
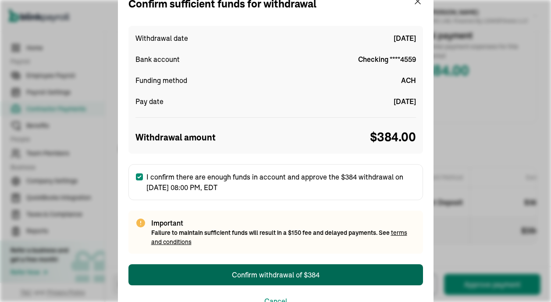
click at [277, 279] on div "Confirm withdrawal of $384" at bounding box center [276, 274] width 88 height 11
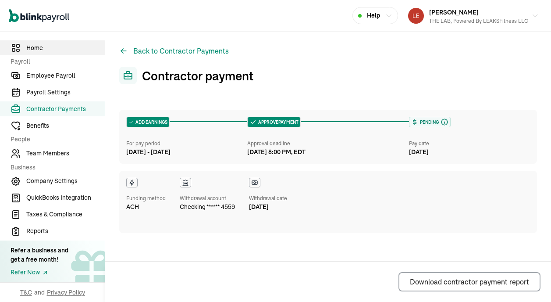
click at [54, 47] on span "Home" at bounding box center [65, 47] width 79 height 9
